Goal: Information Seeking & Learning: Learn about a topic

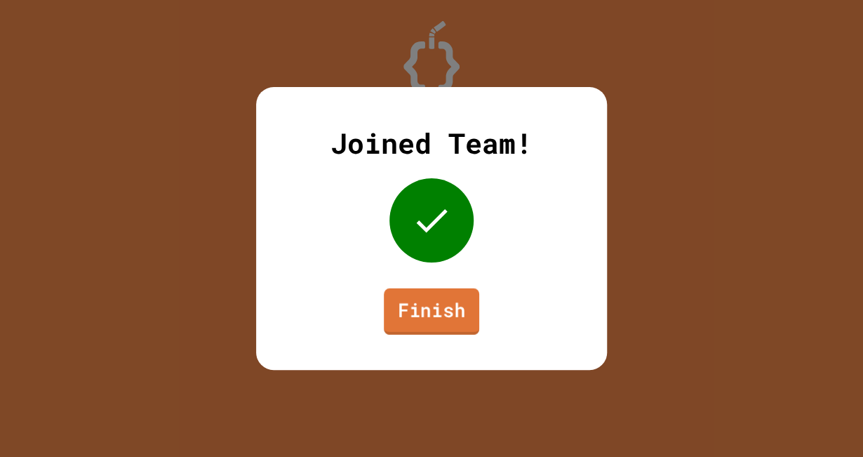
click at [403, 325] on link "Finish" at bounding box center [431, 311] width 95 height 46
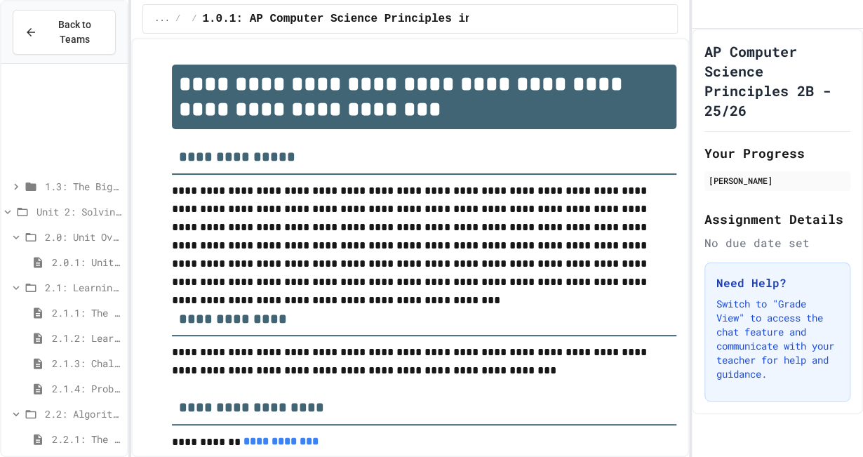
scroll to position [160, 0]
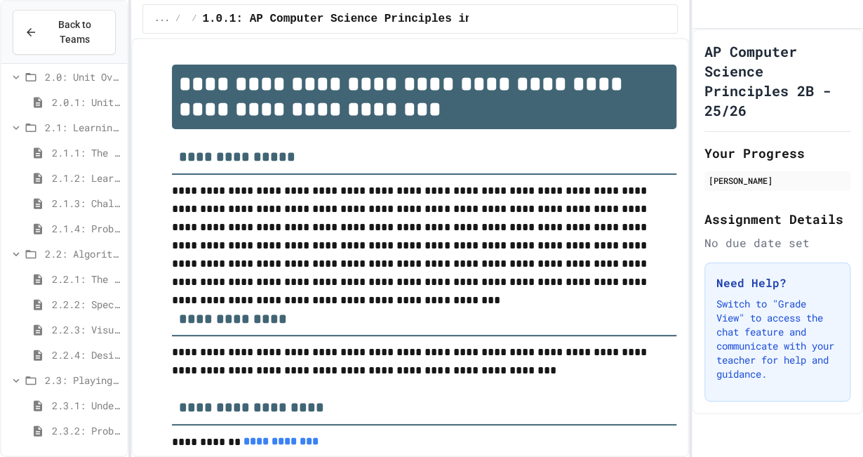
click at [60, 159] on span "2.1.1: The Growth Mindset" at bounding box center [86, 152] width 69 height 15
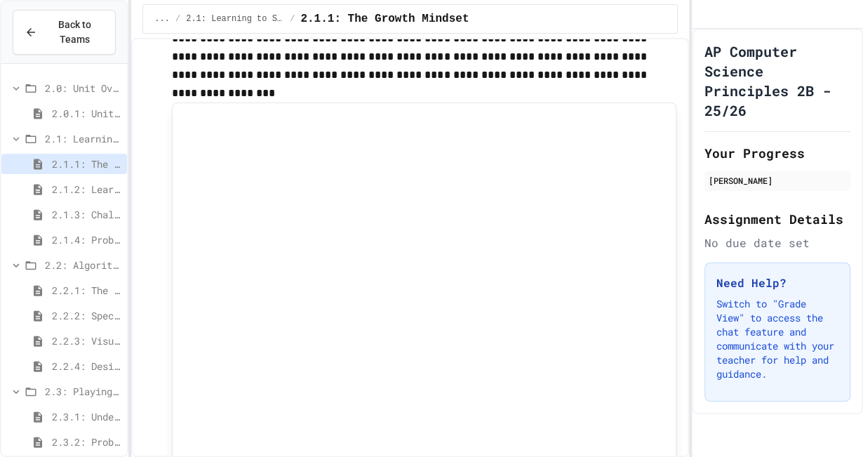
scroll to position [1027, 0]
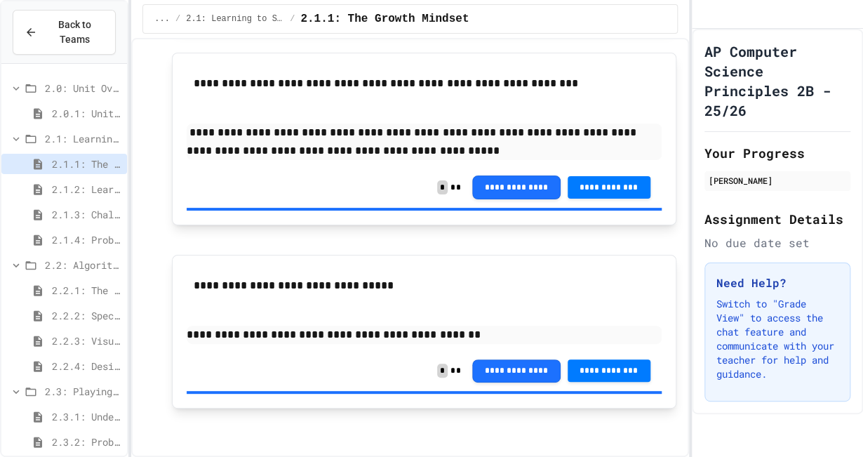
click at [59, 196] on span "2.1.2: Learning to Solve Hard Problems" at bounding box center [86, 189] width 69 height 15
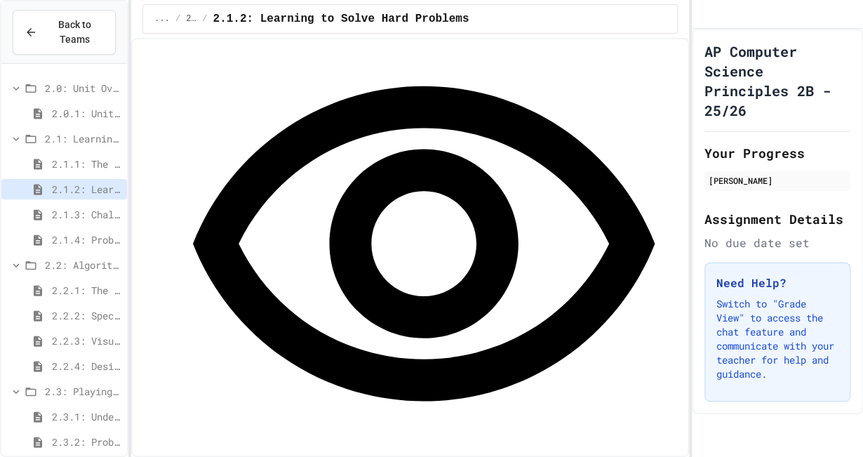
scroll to position [2054, 0]
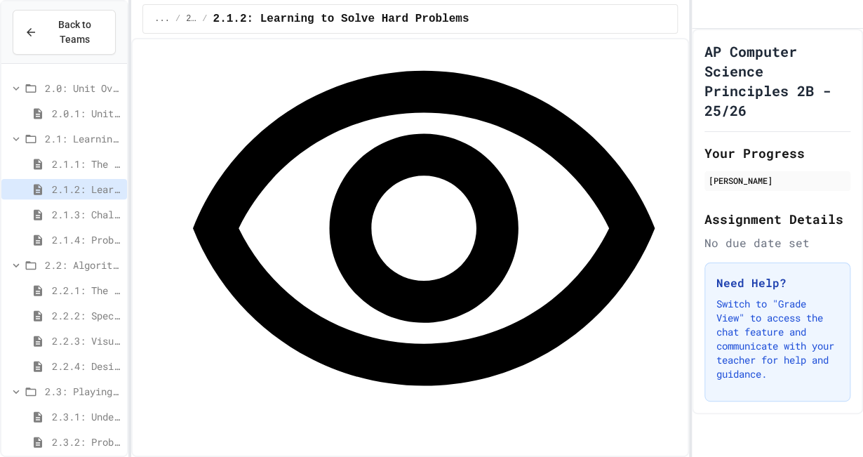
click at [89, 213] on span "2.1.3: Challenge Problem - The Bridge" at bounding box center [86, 214] width 69 height 15
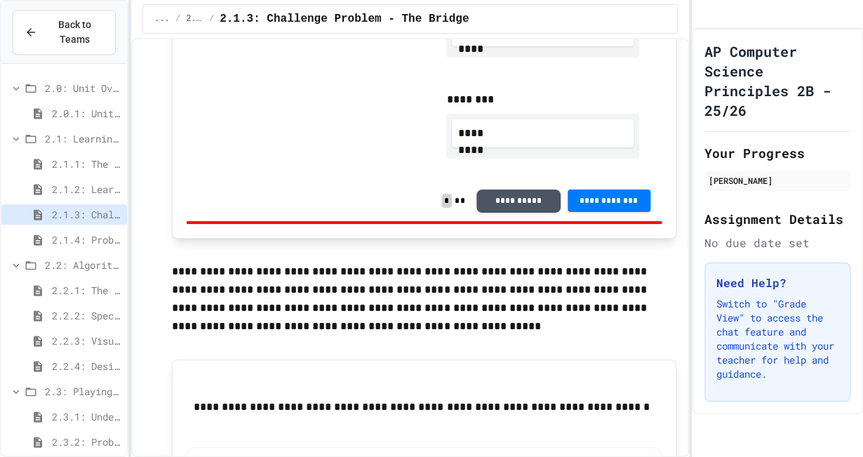
scroll to position [1211, 0]
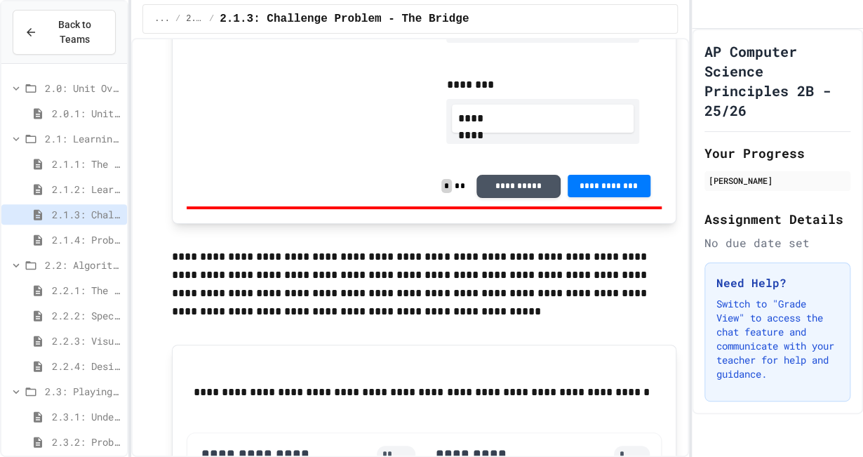
click at [2, 335] on div "2.2.3: Visualizing Logic with Flowcharts" at bounding box center [64, 340] width 126 height 20
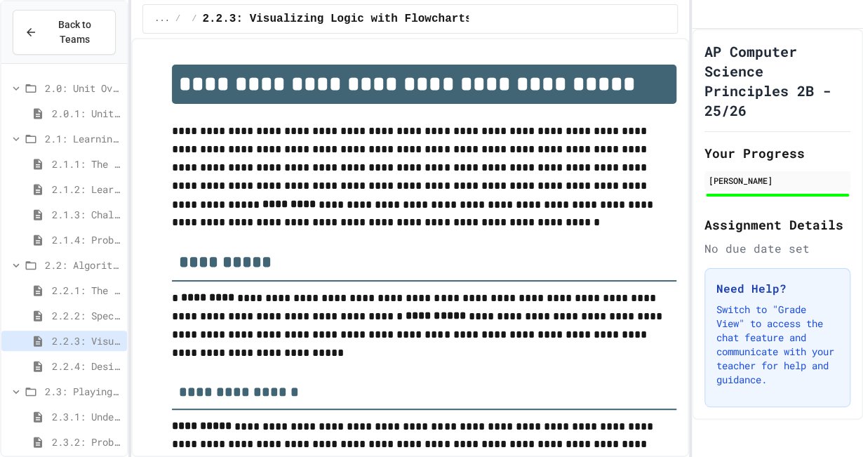
click at [65, 308] on span "2.2.2: Specifying Ideas with Pseudocode" at bounding box center [86, 315] width 69 height 15
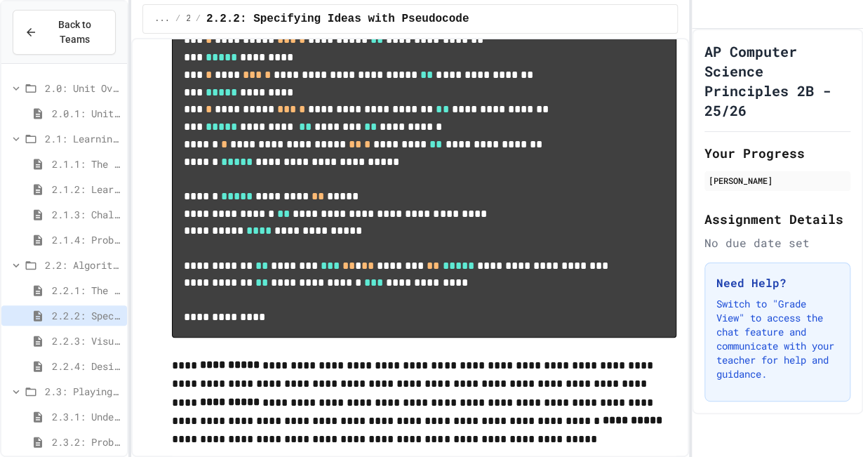
scroll to position [702, 0]
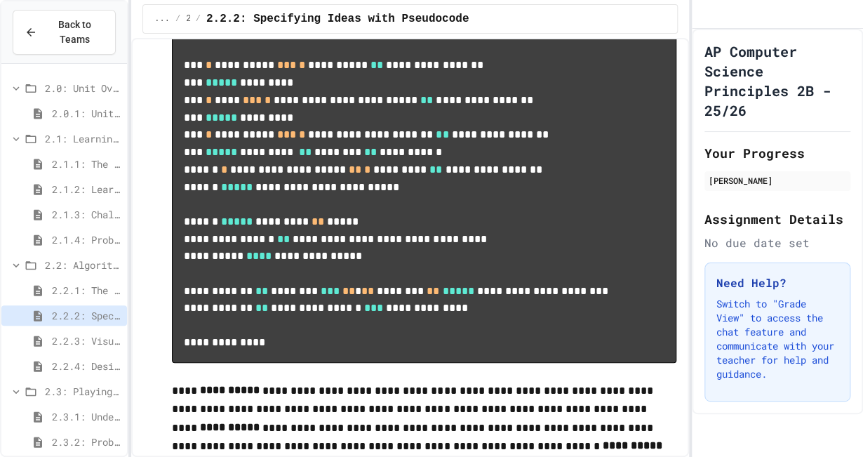
click at [95, 293] on span "2.2.1: The Power of Algorithms" at bounding box center [86, 290] width 69 height 15
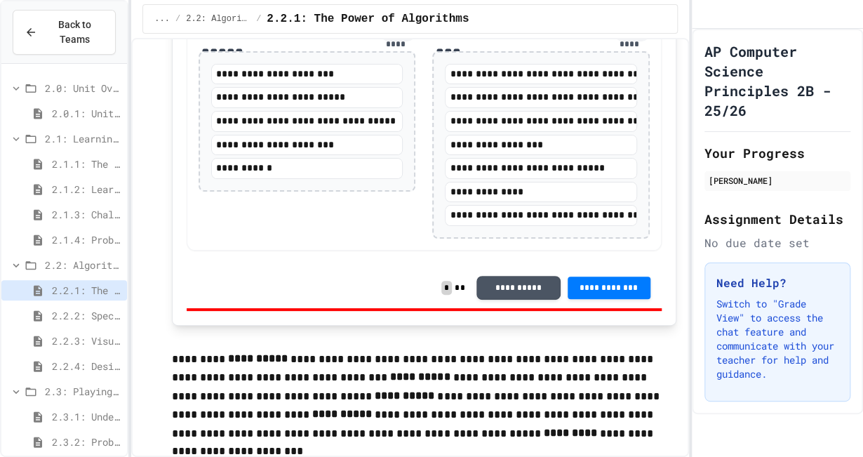
scroll to position [2539, 0]
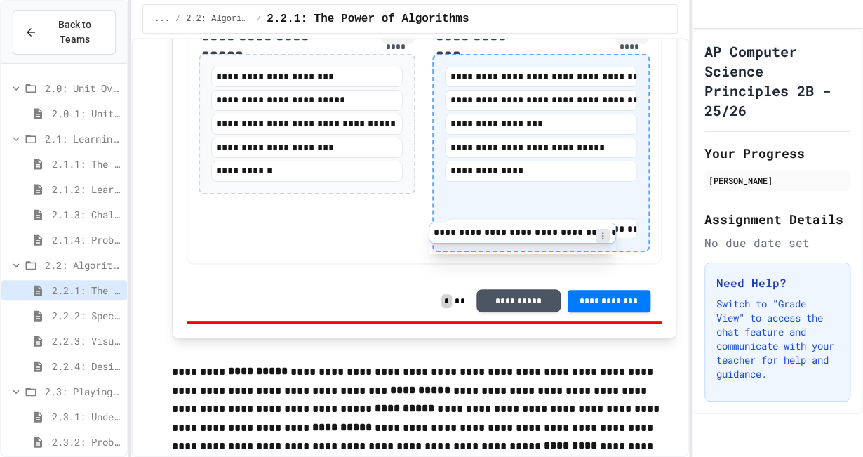
drag, startPoint x: 549, startPoint y: 156, endPoint x: 539, endPoint y: 235, distance: 79.3
click at [539, 235] on div "**********" at bounding box center [541, 153] width 192 height 173
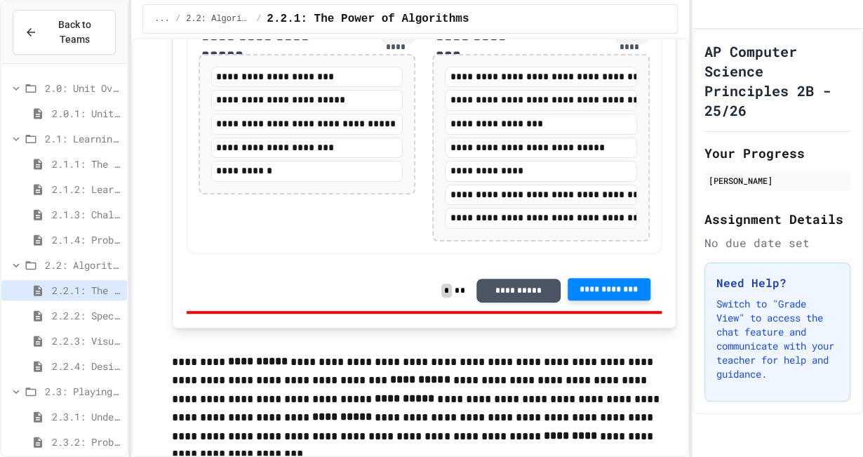
click at [579, 295] on span "**********" at bounding box center [609, 288] width 60 height 11
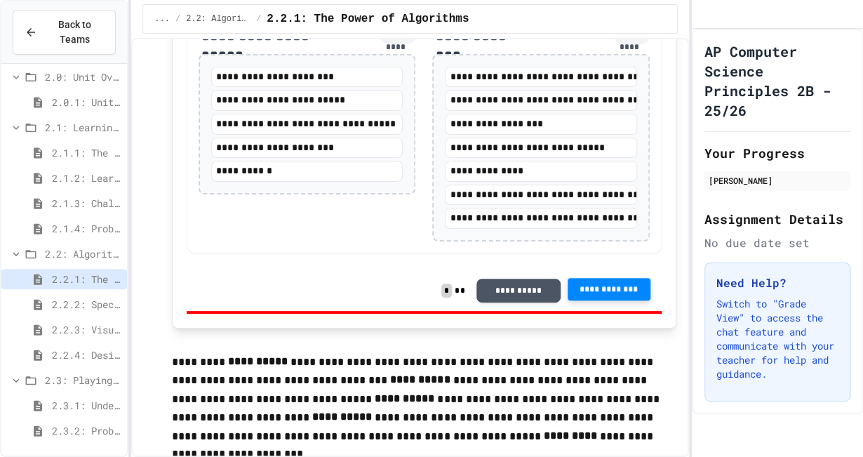
click at [82, 406] on span "2.3.1: Understanding Games with Flowcharts" at bounding box center [86, 405] width 69 height 15
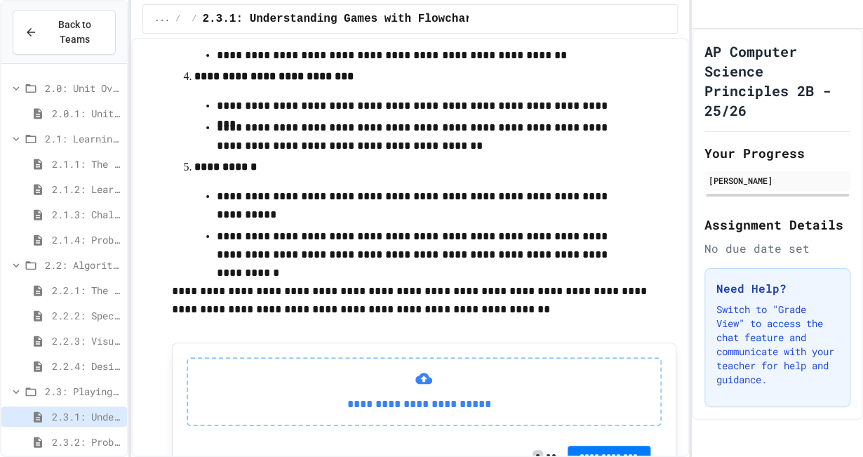
scroll to position [693, 0]
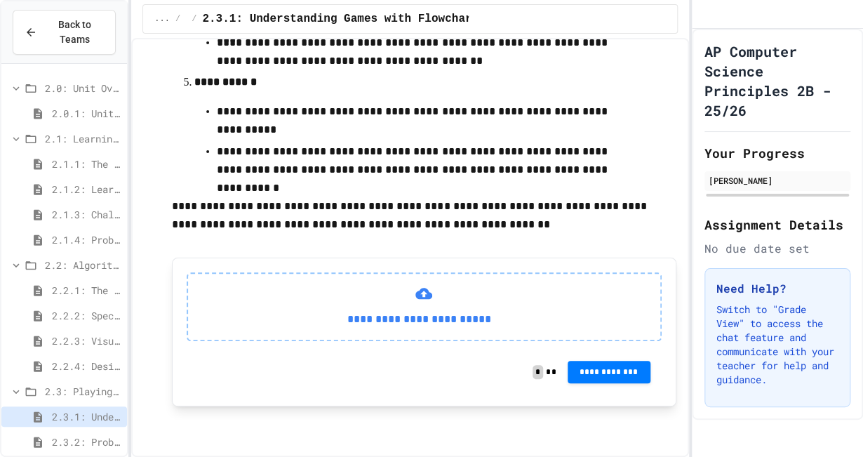
click at [52, 440] on span "2.3.2: Problem Solving Reflection" at bounding box center [86, 441] width 69 height 15
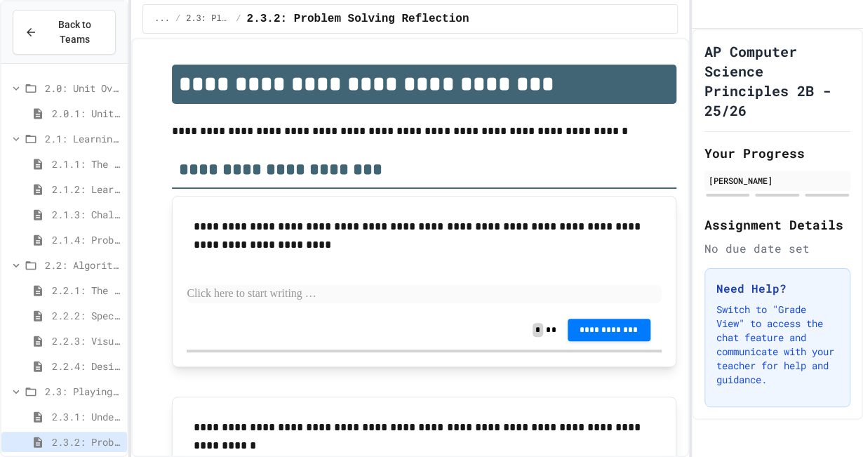
scroll to position [342, 0]
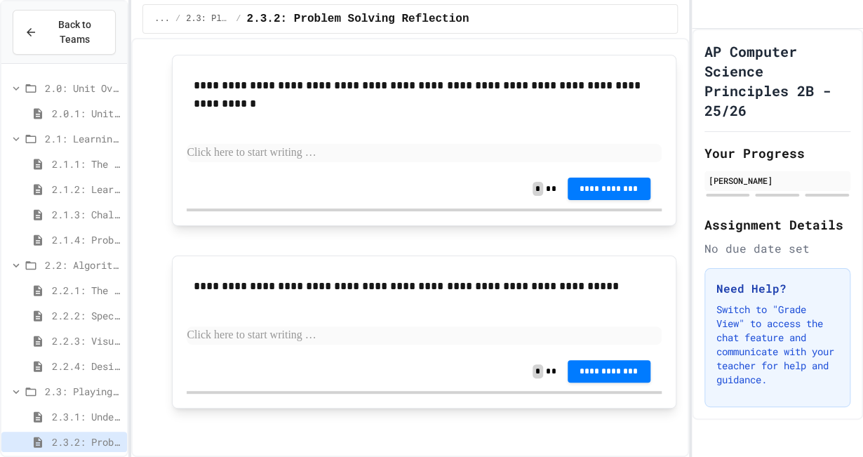
click at [76, 364] on span "2.2.4: Designing Flowcharts" at bounding box center [86, 366] width 69 height 15
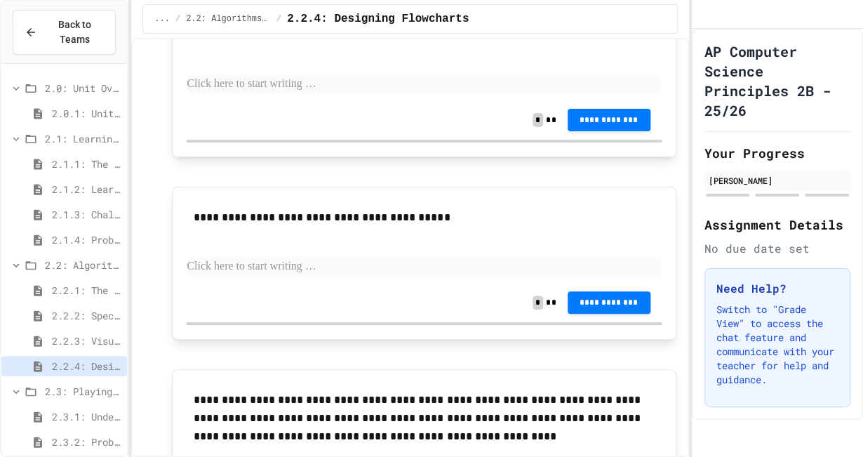
scroll to position [1350, 0]
click at [84, 333] on span "2.2.3: Visualizing Logic with Flowcharts" at bounding box center [86, 340] width 69 height 15
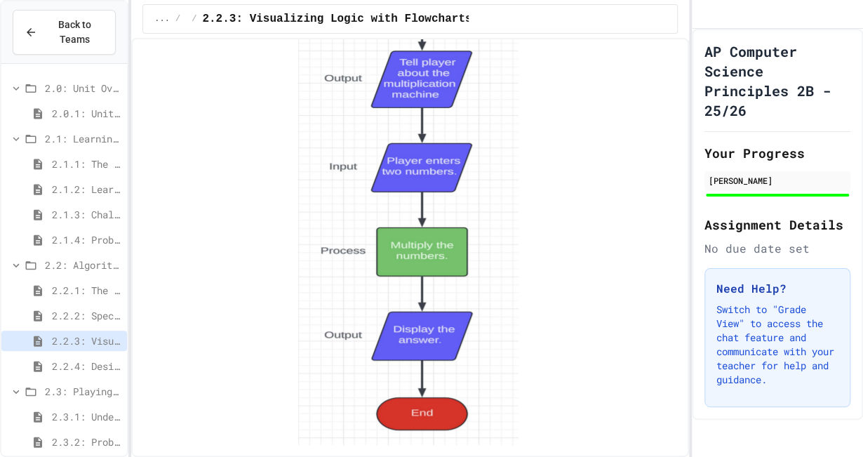
scroll to position [2081, 0]
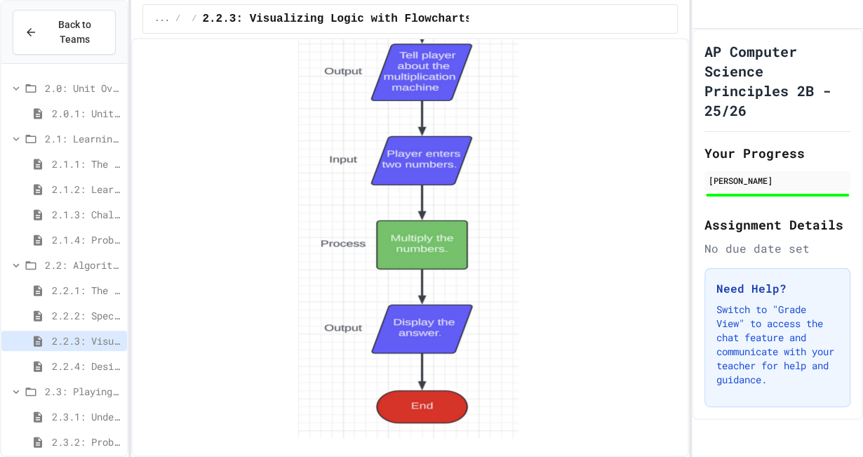
click at [82, 154] on div "2.1.1: The Growth Mindset" at bounding box center [64, 164] width 126 height 20
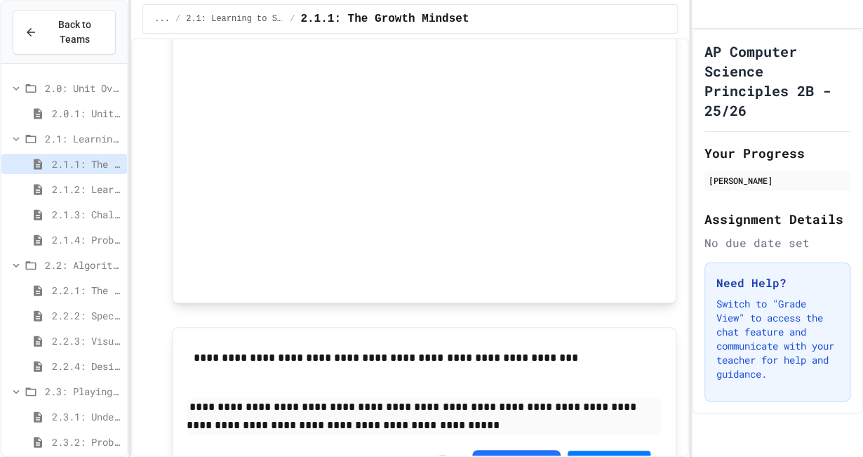
scroll to position [1027, 0]
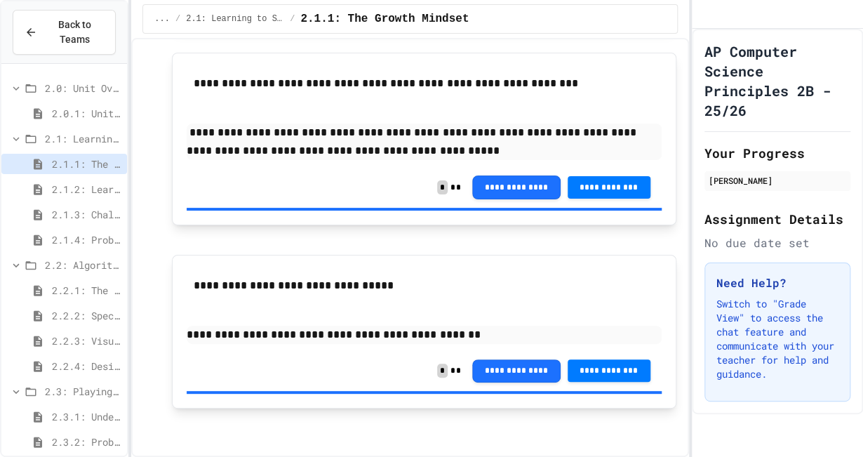
click at [57, 188] on span "2.1.2: Learning to Solve Hard Problems" at bounding box center [86, 189] width 69 height 15
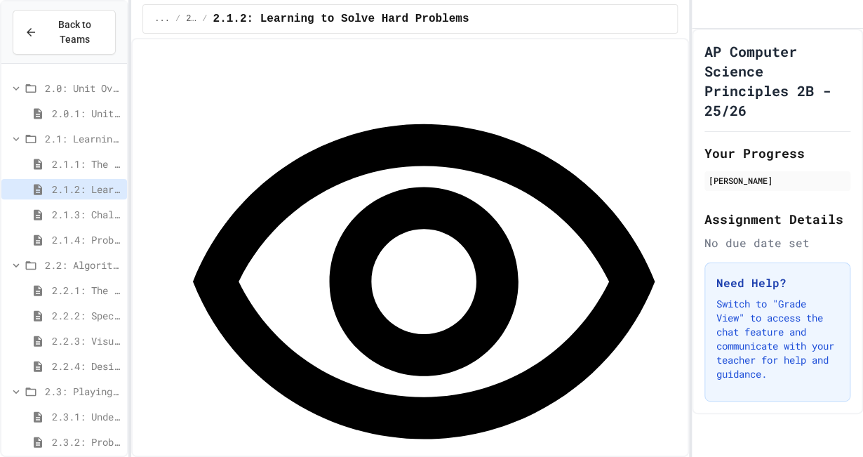
scroll to position [2054, 0]
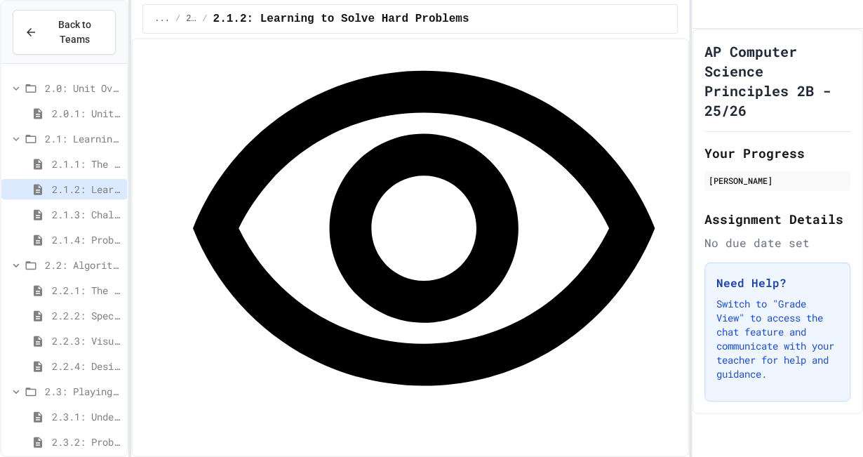
click at [98, 218] on span "2.1.3: Challenge Problem - The Bridge" at bounding box center [86, 214] width 69 height 15
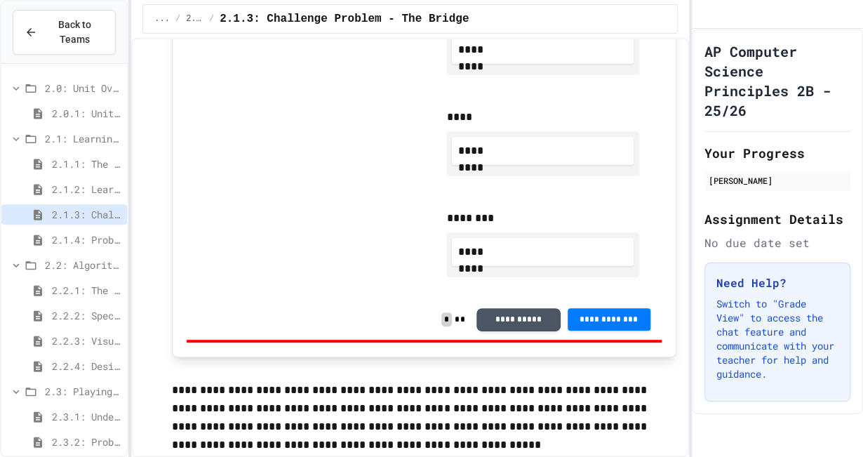
scroll to position [1091, 0]
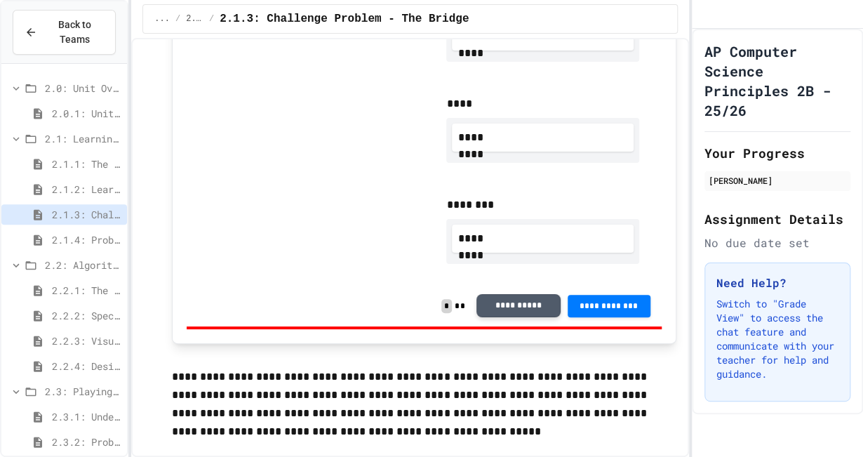
click at [494, 297] on button "**********" at bounding box center [518, 305] width 84 height 24
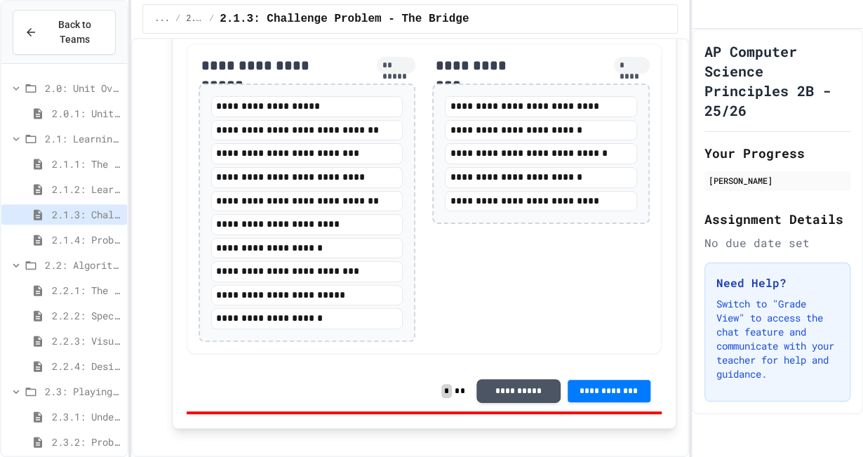
scroll to position [1610, 0]
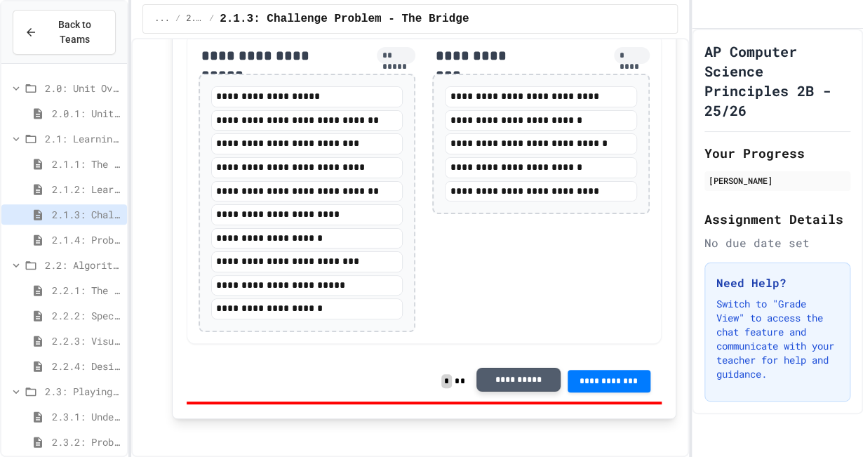
click at [479, 370] on button "**********" at bounding box center [518, 380] width 84 height 24
click at [76, 238] on span "2.1.4: Problem Solving Practice" at bounding box center [86, 239] width 69 height 15
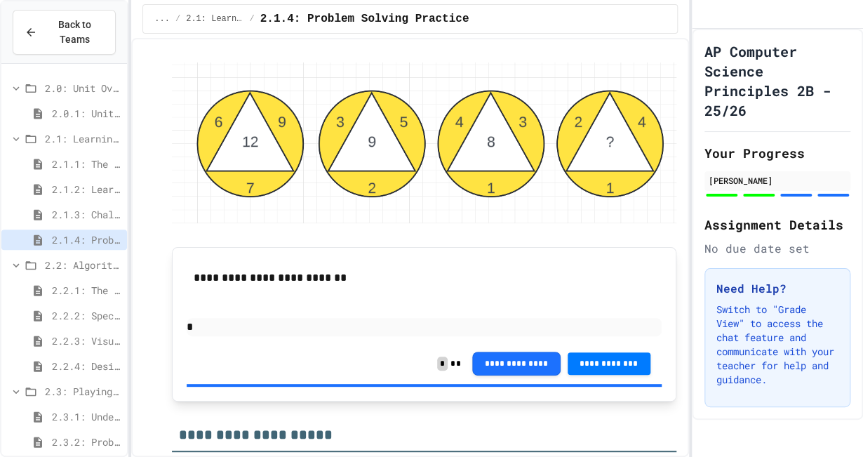
scroll to position [1859, 0]
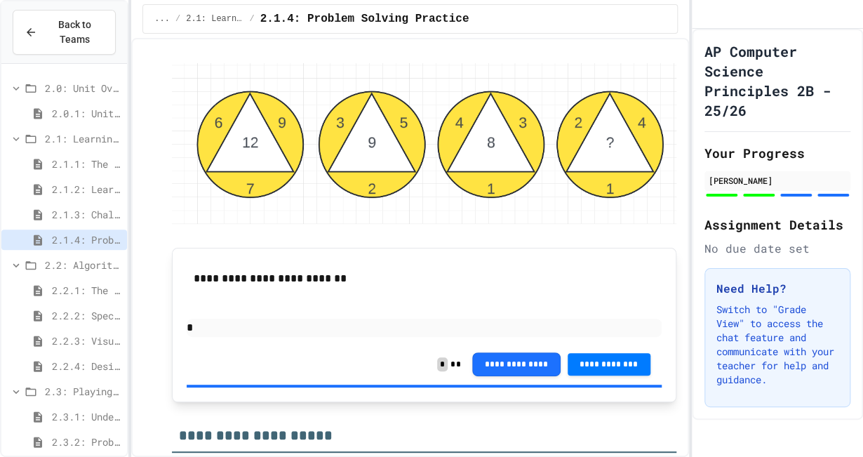
click at [62, 290] on span "2.2.1: The Power of Algorithms" at bounding box center [86, 290] width 69 height 15
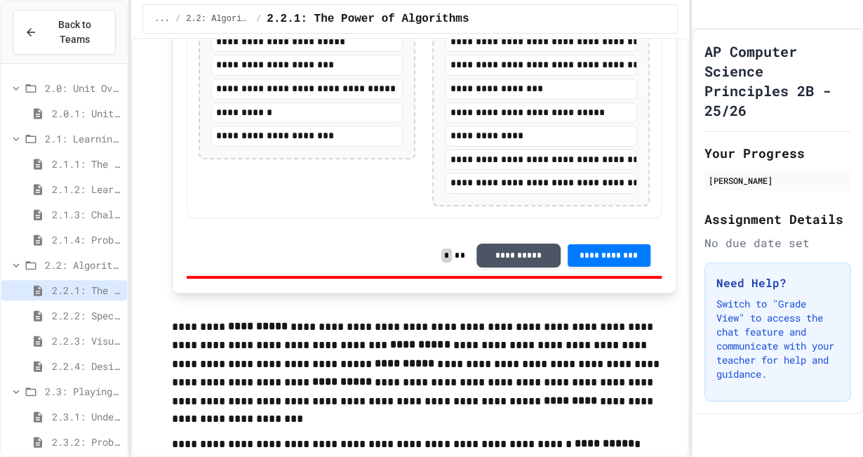
scroll to position [2574, 0]
click at [483, 267] on button "**********" at bounding box center [518, 255] width 84 height 24
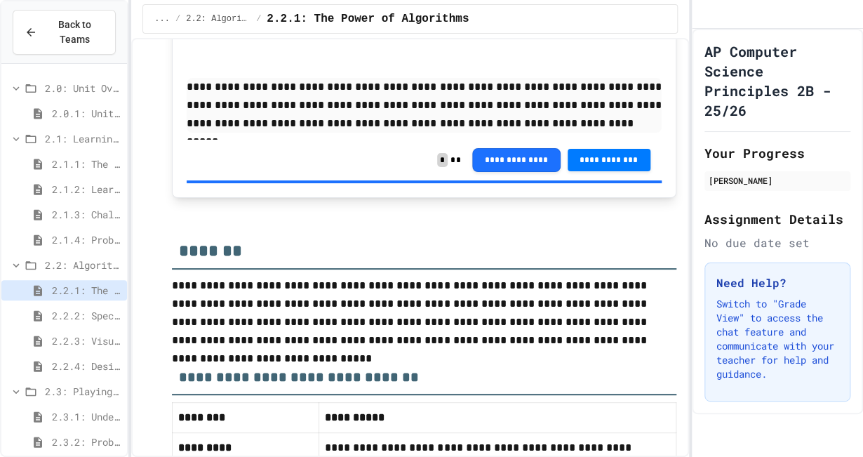
scroll to position [3189, 0]
